Goal: Transaction & Acquisition: Purchase product/service

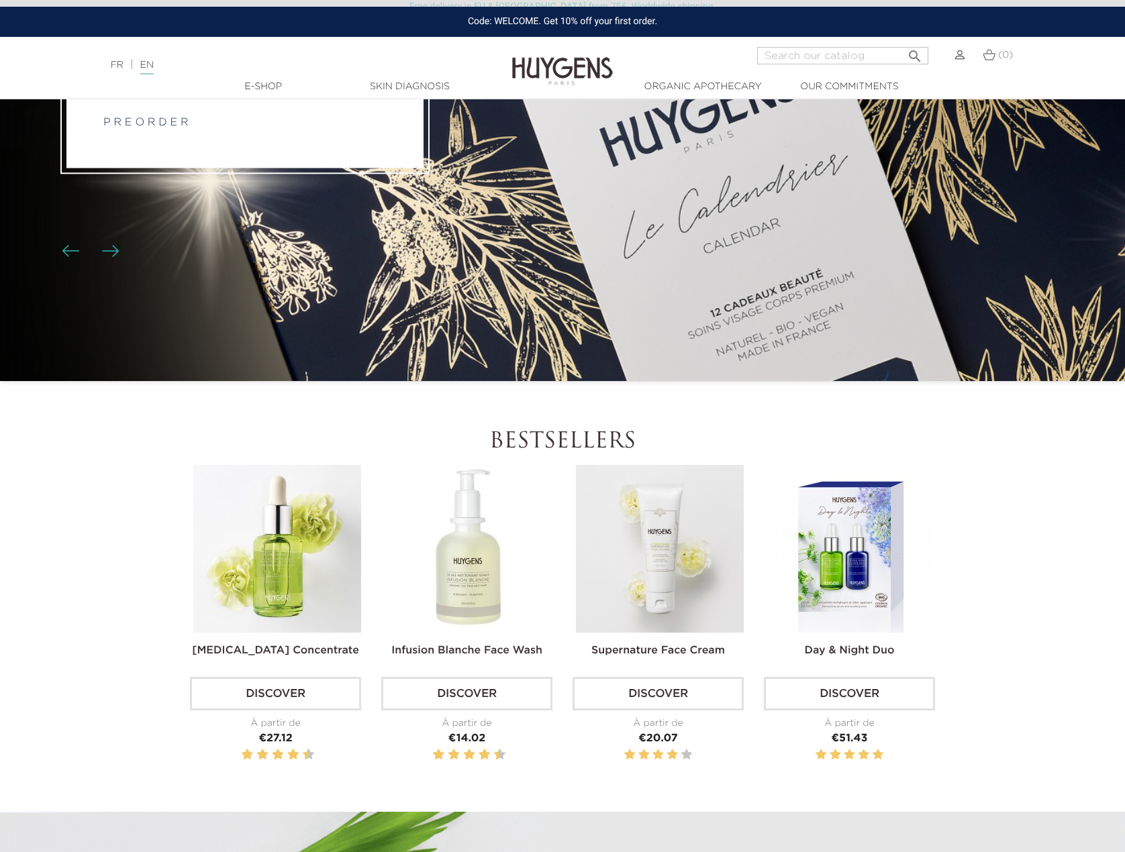
scroll to position [537, 0]
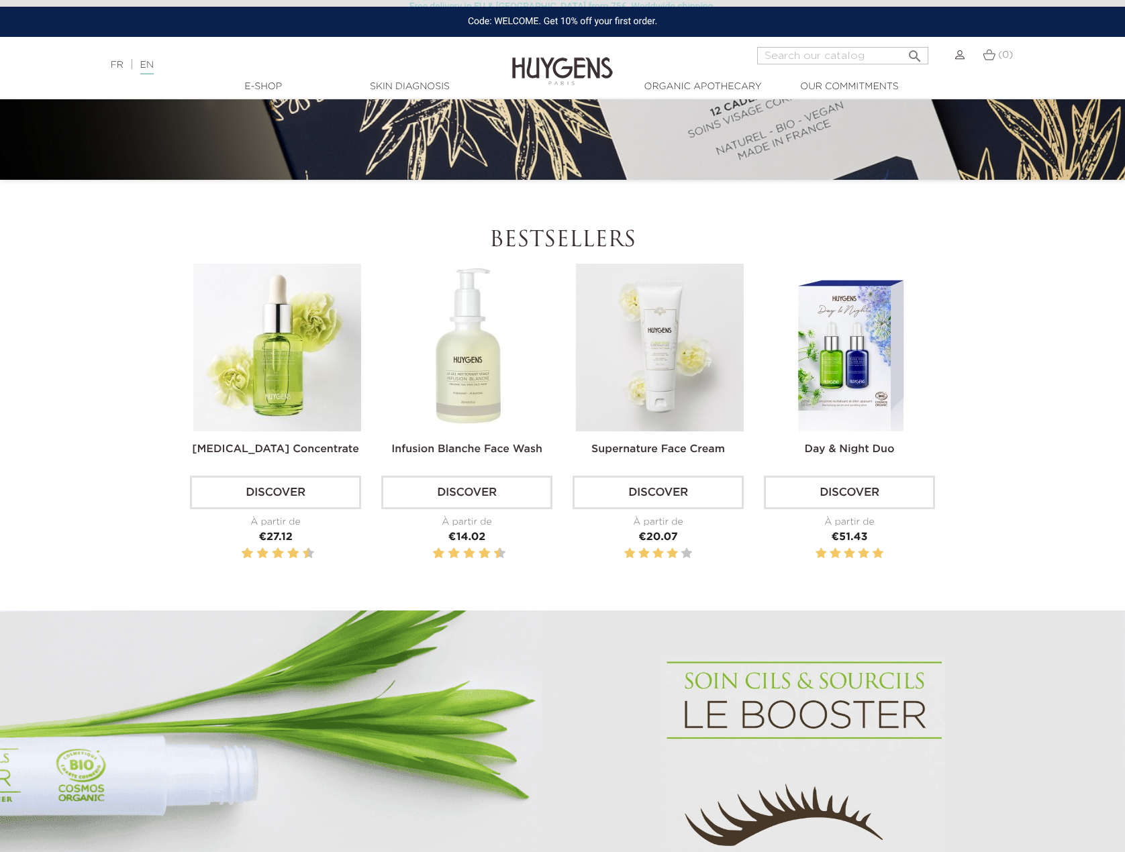
click at [267, 370] on img at bounding box center [277, 348] width 168 height 168
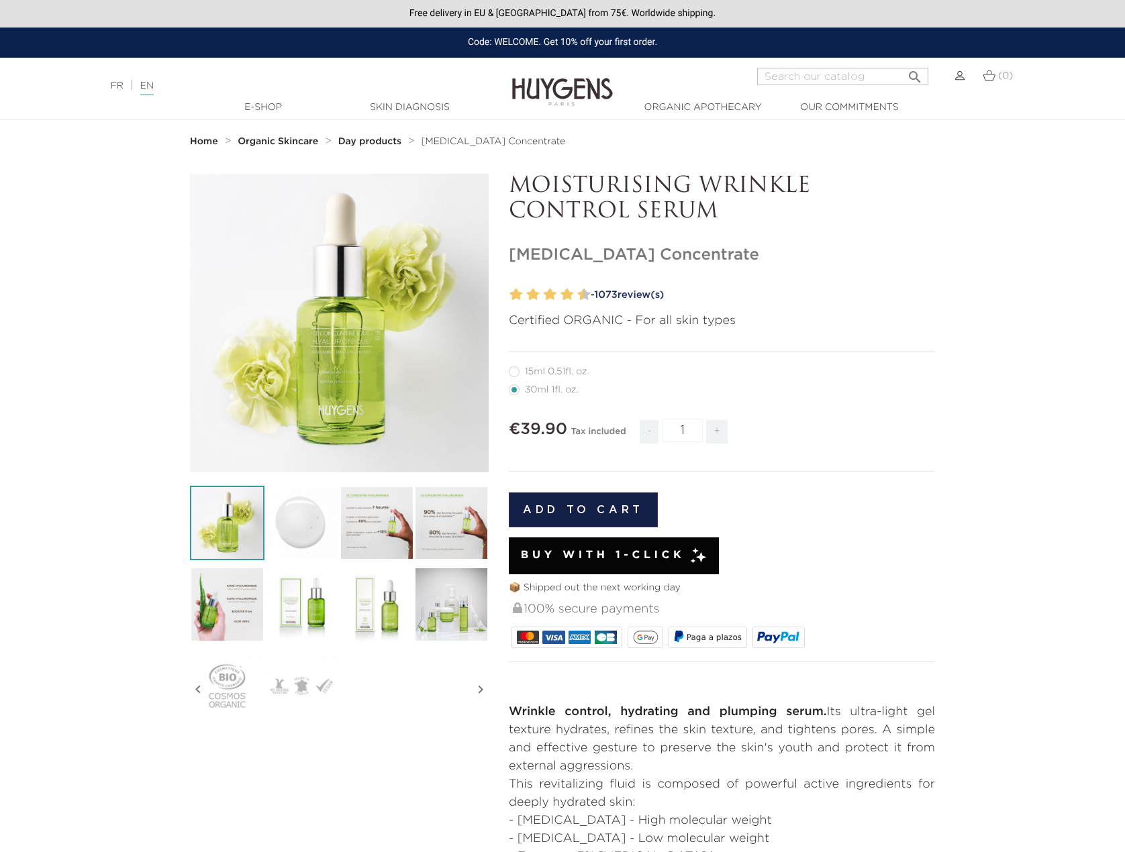
click at [605, 511] on button "Add to cart" at bounding box center [583, 510] width 149 height 35
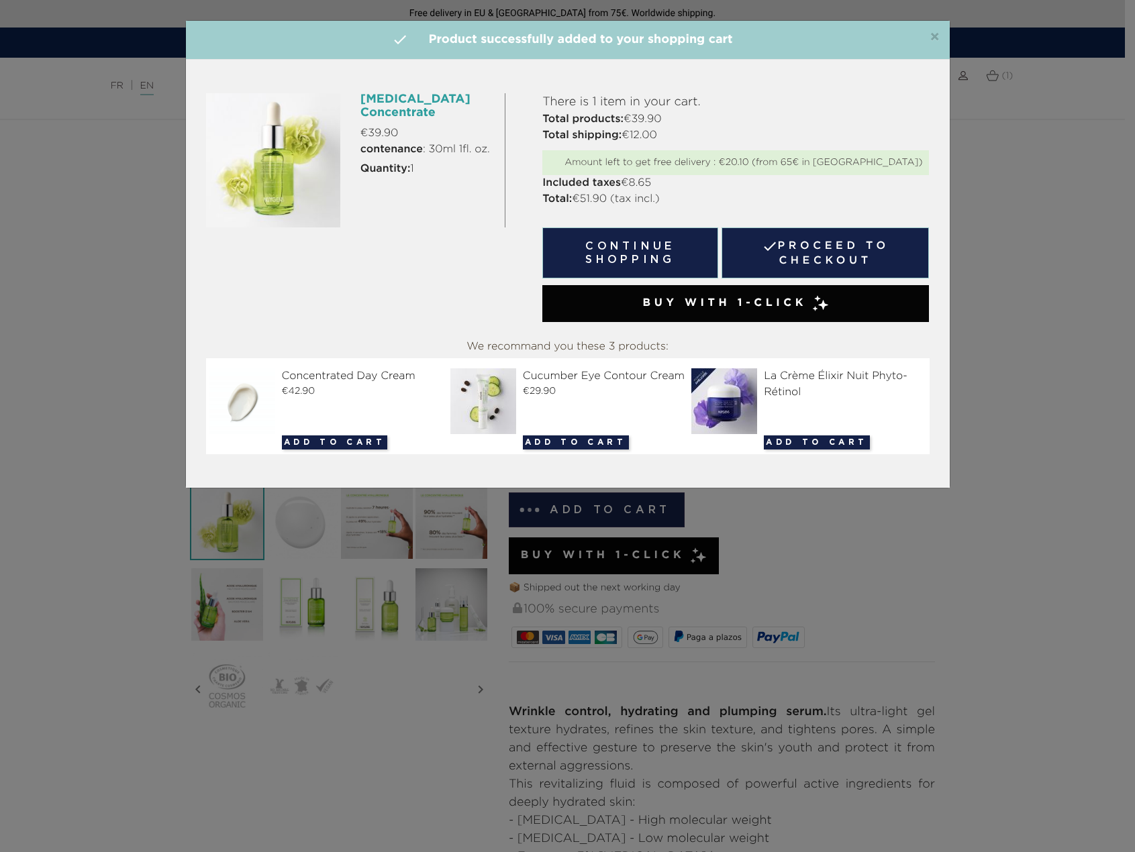
click at [657, 265] on button "Continue shopping" at bounding box center [630, 253] width 176 height 51
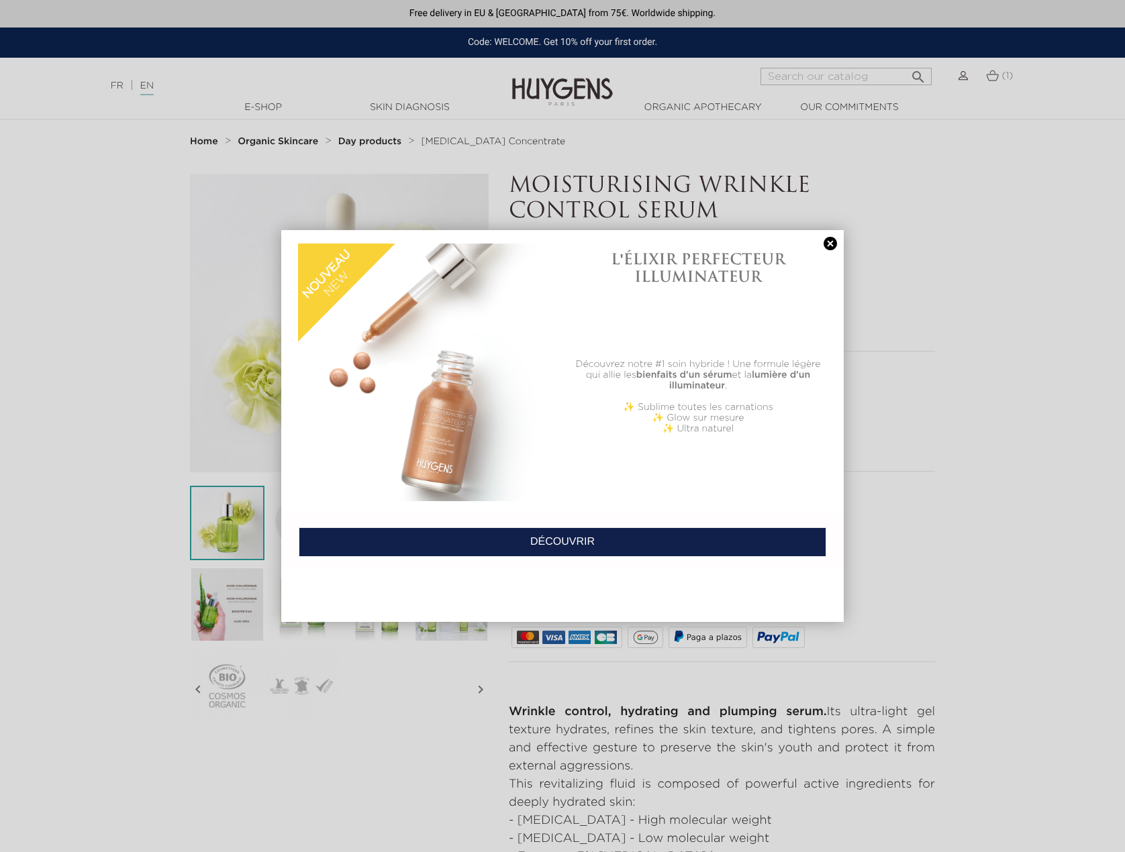
click at [828, 244] on link at bounding box center [830, 244] width 19 height 14
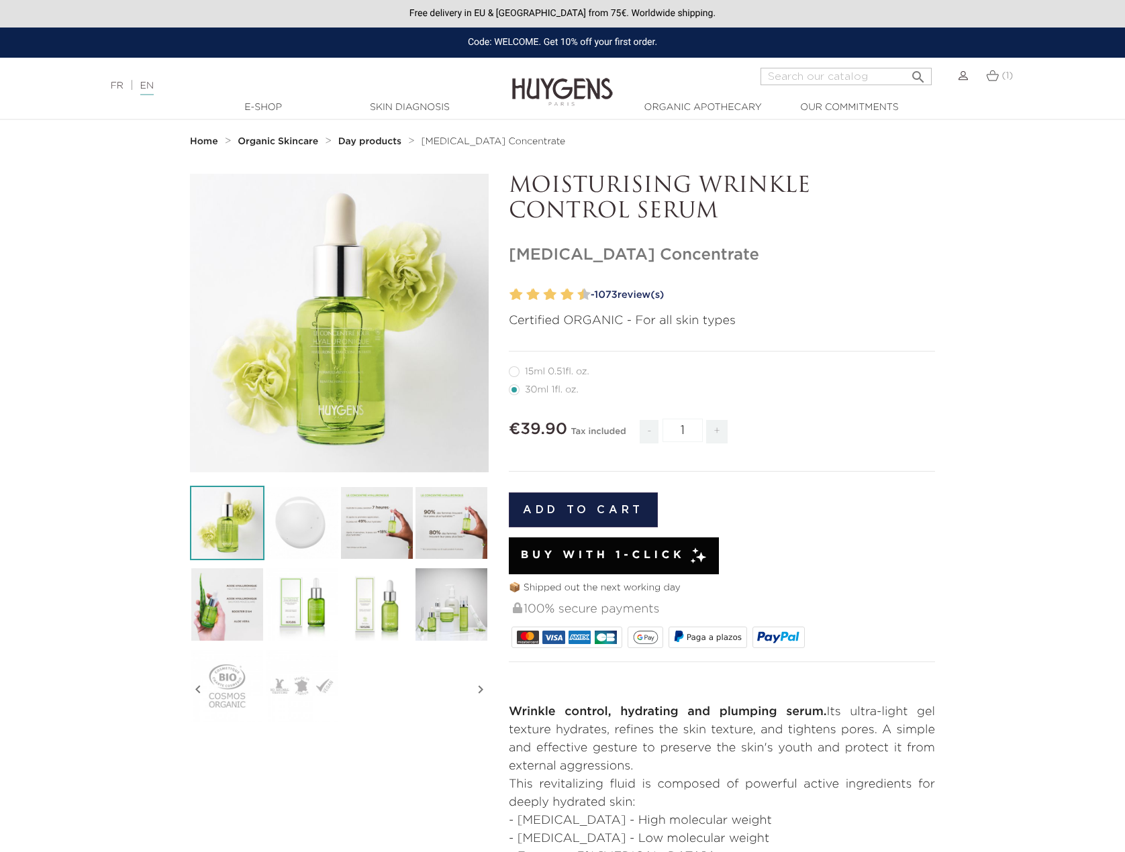
click at [965, 73] on img at bounding box center [963, 75] width 9 height 9
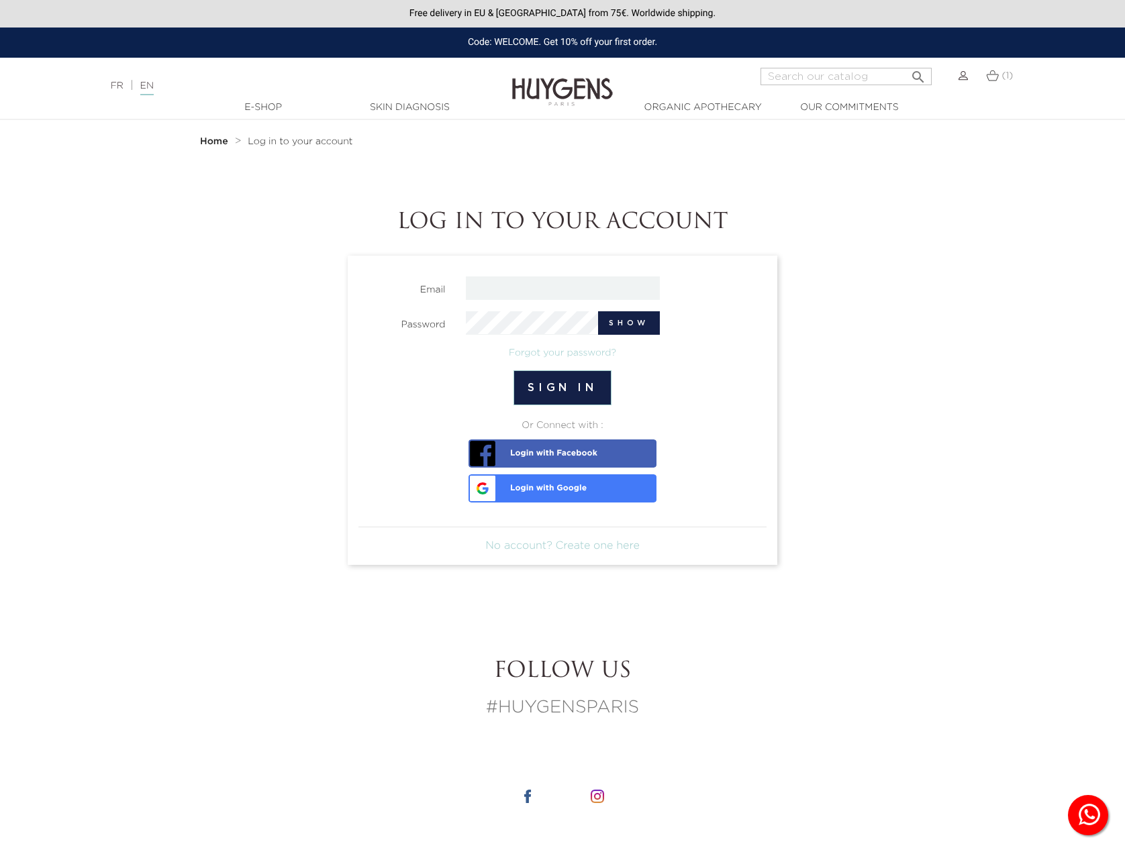
click at [995, 77] on img at bounding box center [992, 75] width 13 height 11
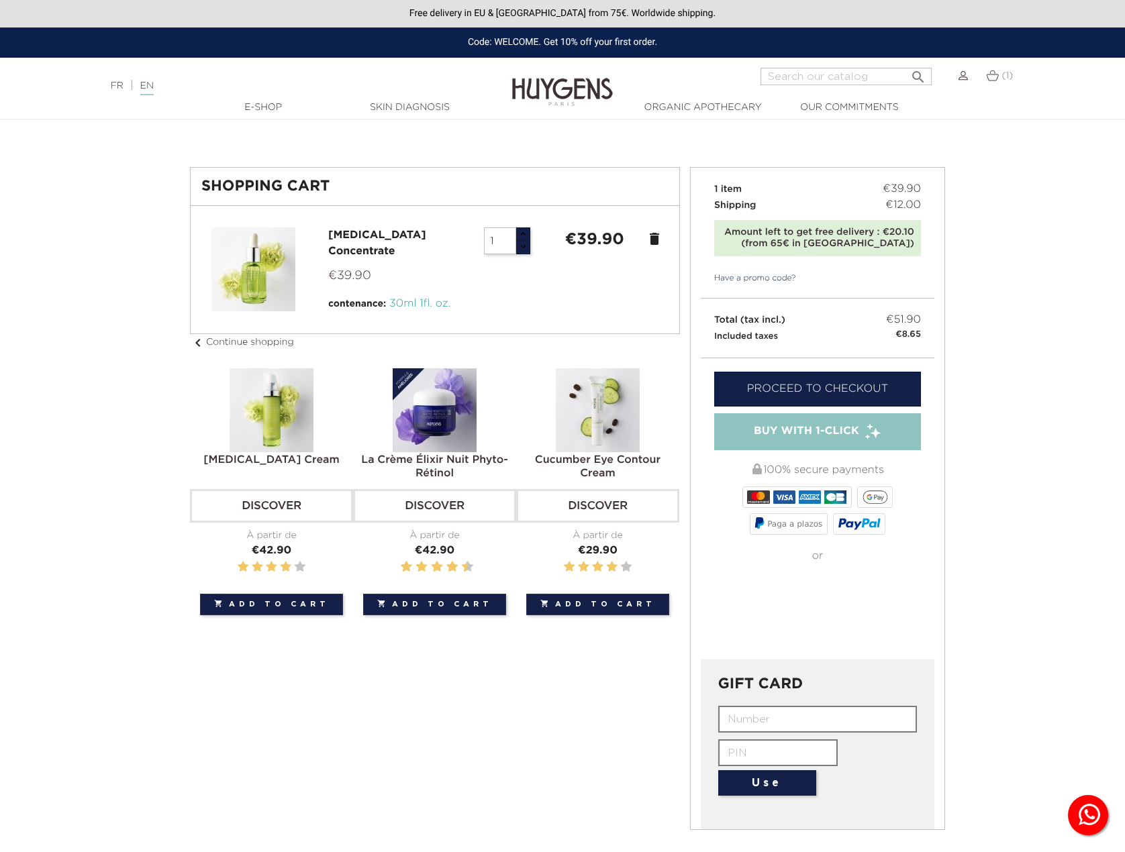
click at [818, 387] on link "Proceed to checkout" at bounding box center [817, 389] width 207 height 35
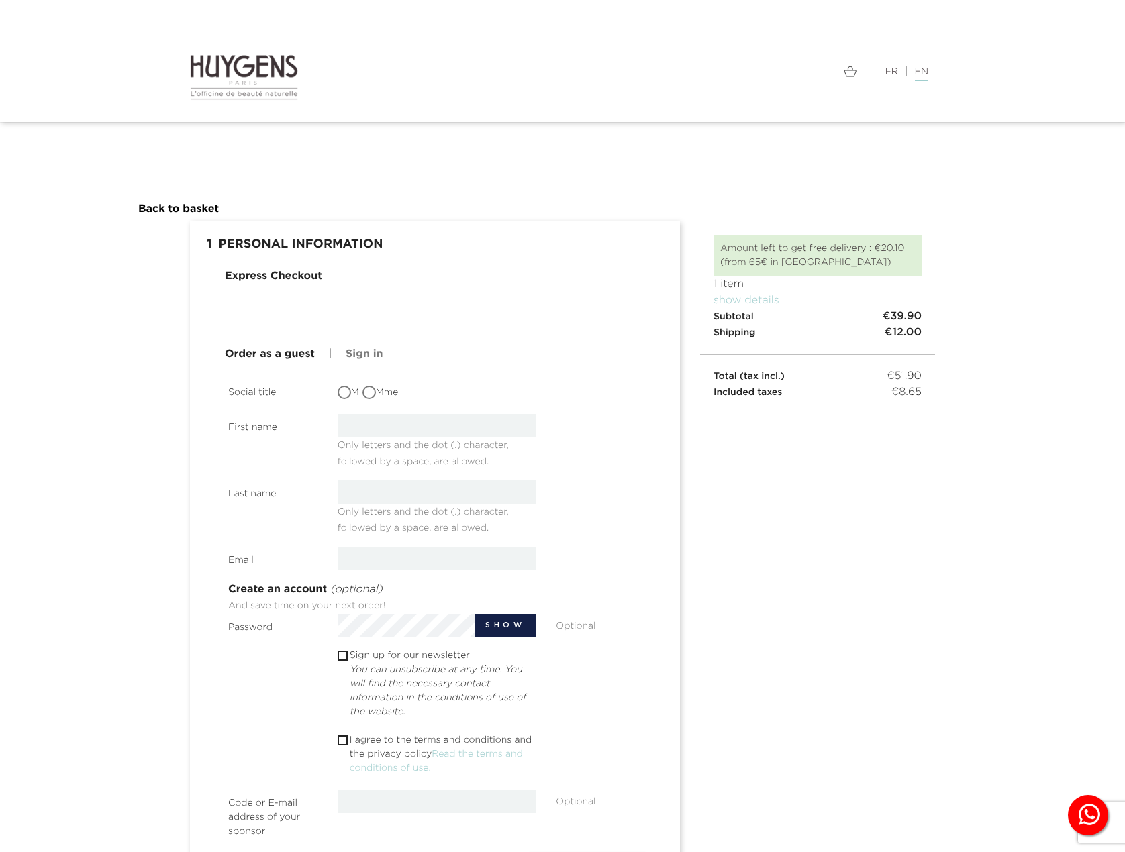
click at [281, 78] on img at bounding box center [244, 77] width 108 height 47
